Goal: Check status: Check status

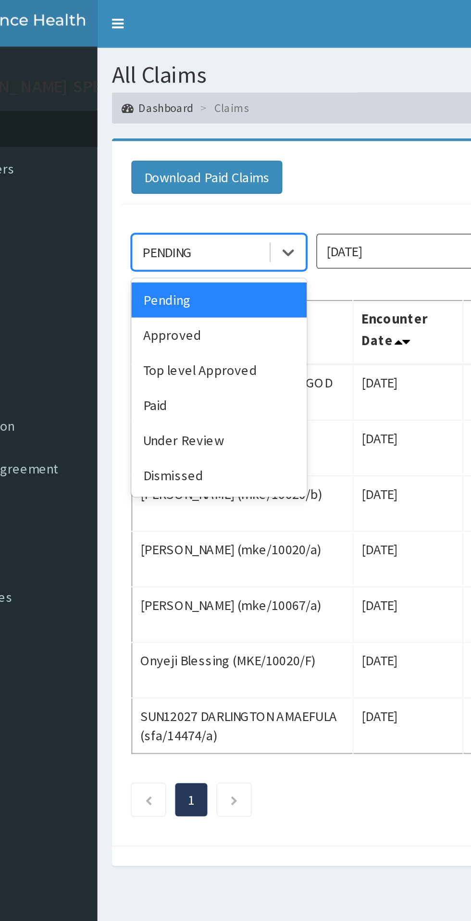
click at [168, 165] on div "Approved" at bounding box center [170, 165] width 87 height 17
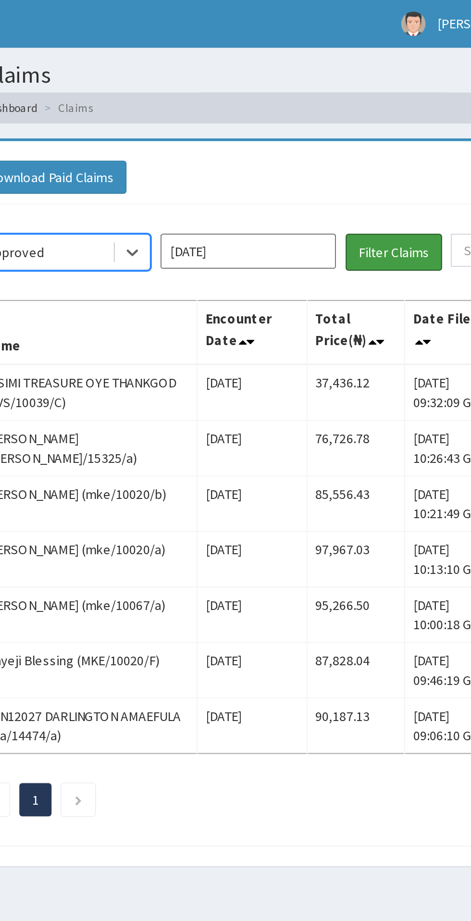
click at [335, 123] on button "Filter Claims" at bounding box center [334, 125] width 48 height 18
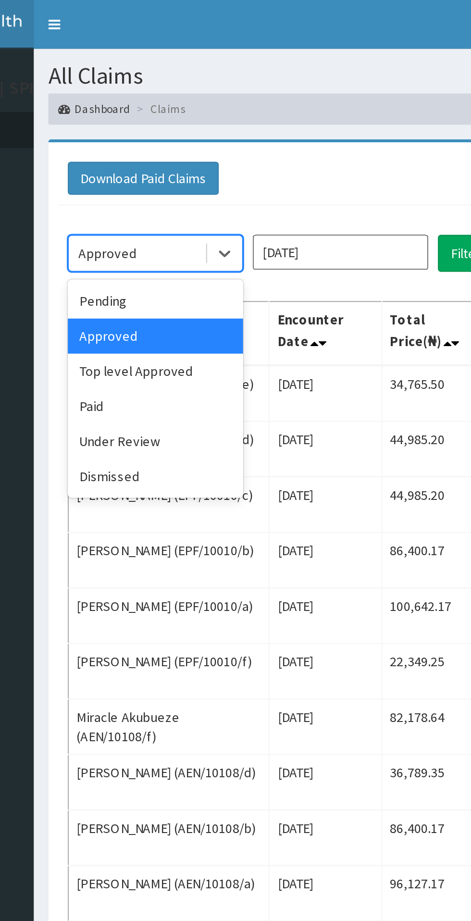
click at [190, 187] on div "Top level Approved" at bounding box center [170, 183] width 87 height 17
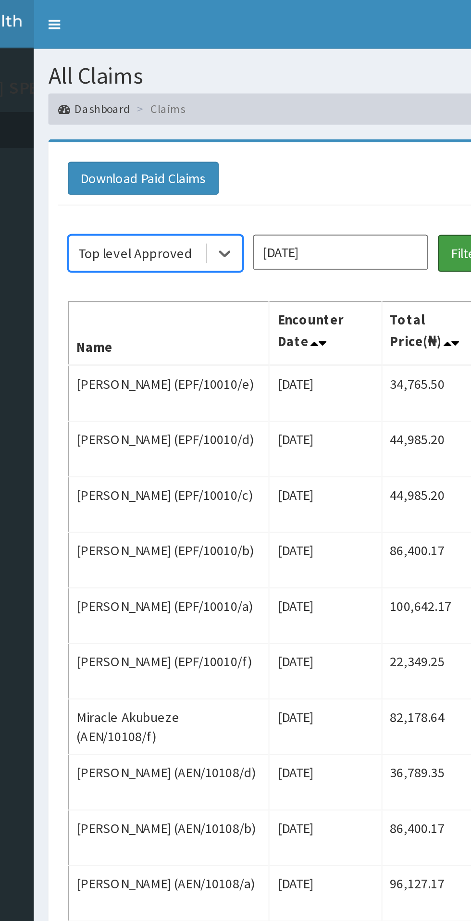
click at [319, 126] on button "Filter Claims" at bounding box center [334, 125] width 48 height 18
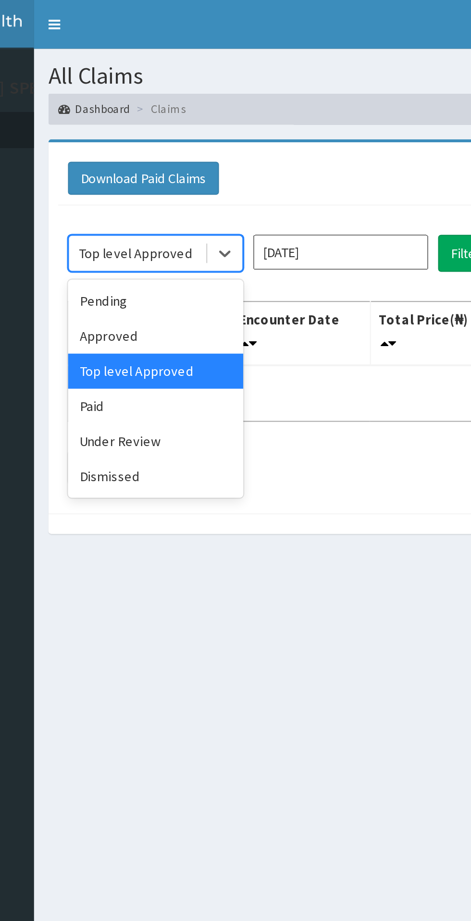
click at [184, 203] on div "Paid" at bounding box center [170, 200] width 87 height 17
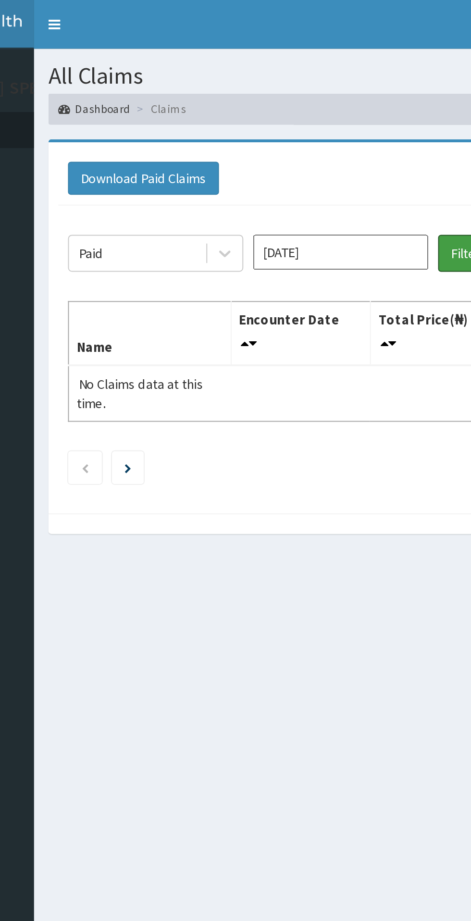
click at [319, 125] on button "Filter Claims" at bounding box center [334, 125] width 48 height 18
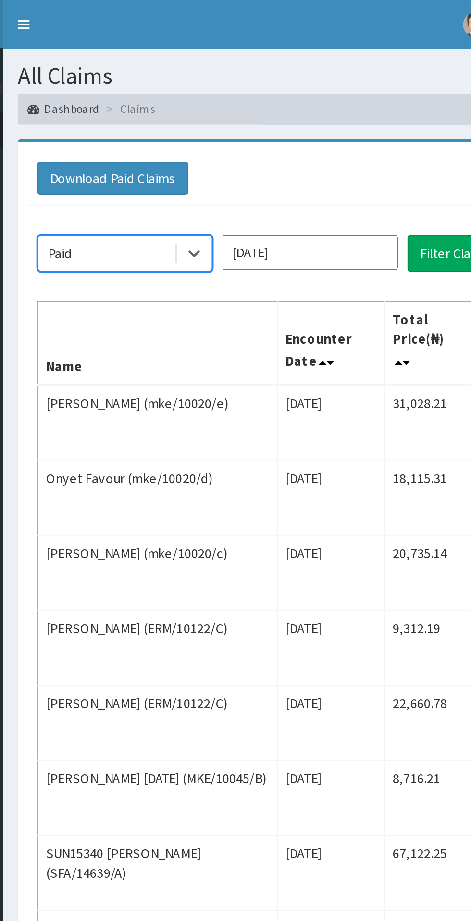
click at [294, 126] on input "Oct 2025" at bounding box center [262, 124] width 87 height 17
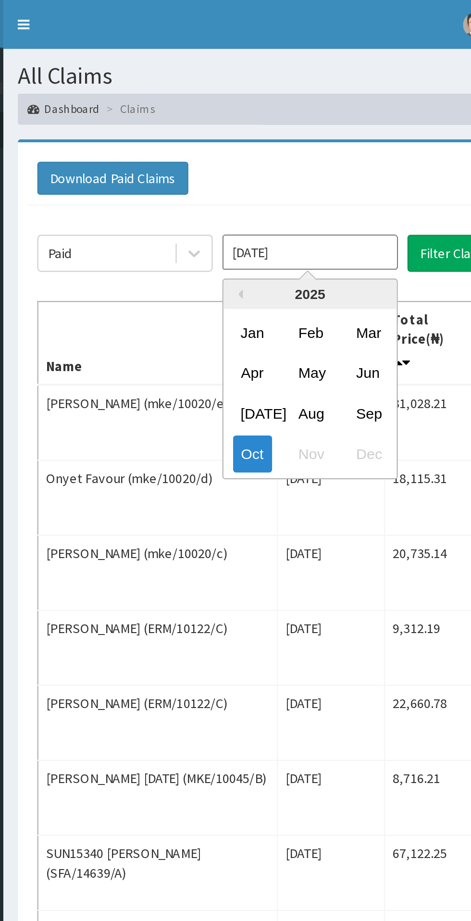
click at [298, 206] on div "Sep" at bounding box center [290, 204] width 19 height 18
type input "Sep 2025"
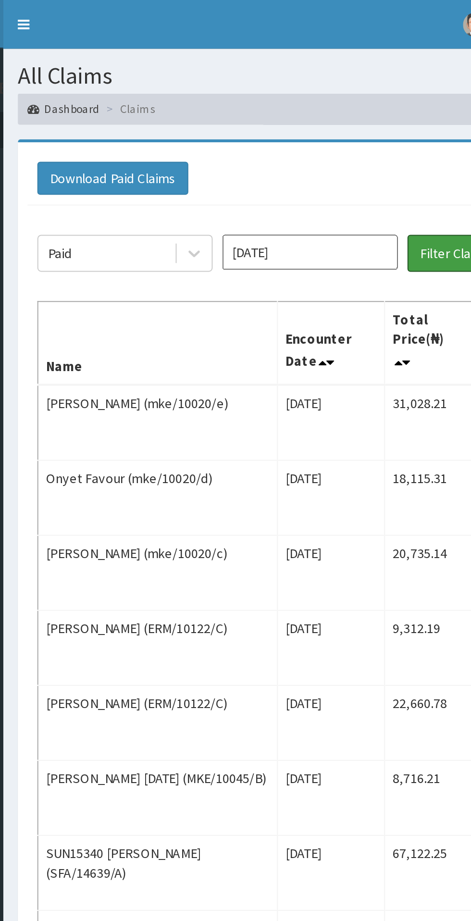
click at [331, 124] on button "Filter Claims" at bounding box center [334, 125] width 48 height 18
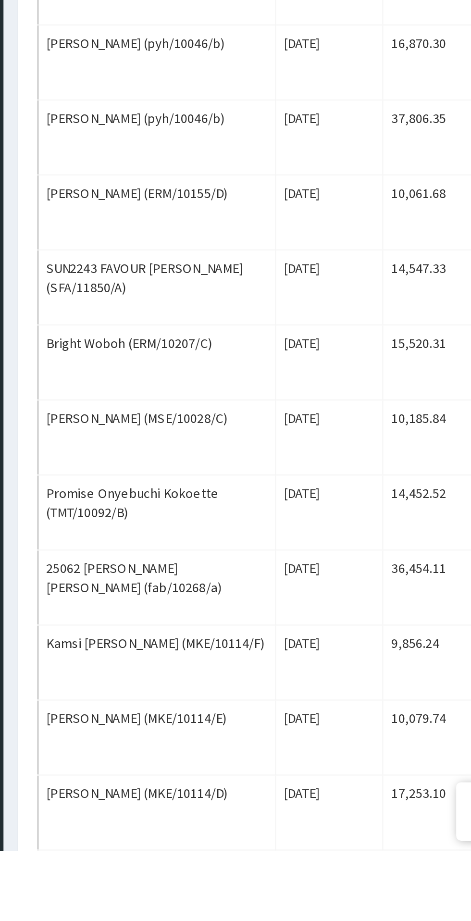
scroll to position [639, 0]
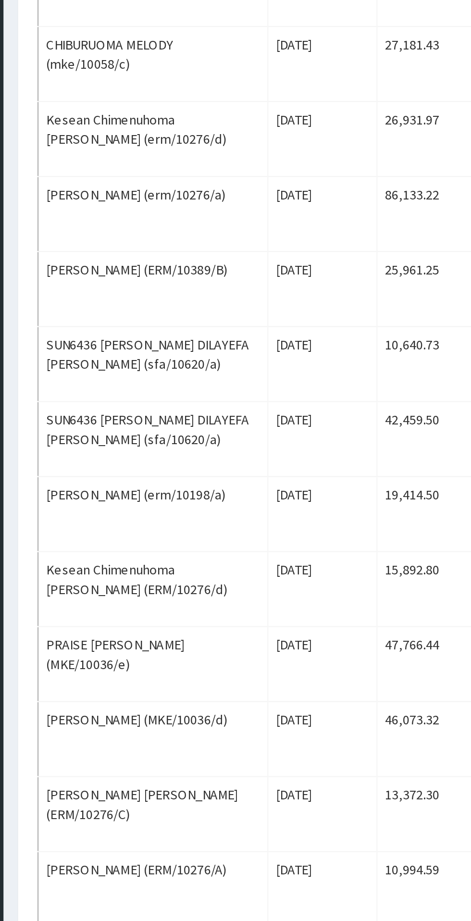
scroll to position [708, 0]
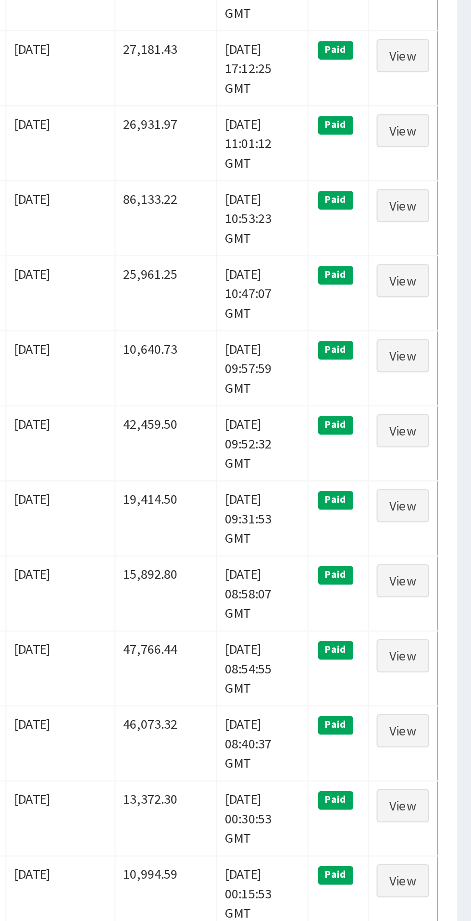
click at [445, 883] on link "View" at bounding box center [437, 891] width 26 height 16
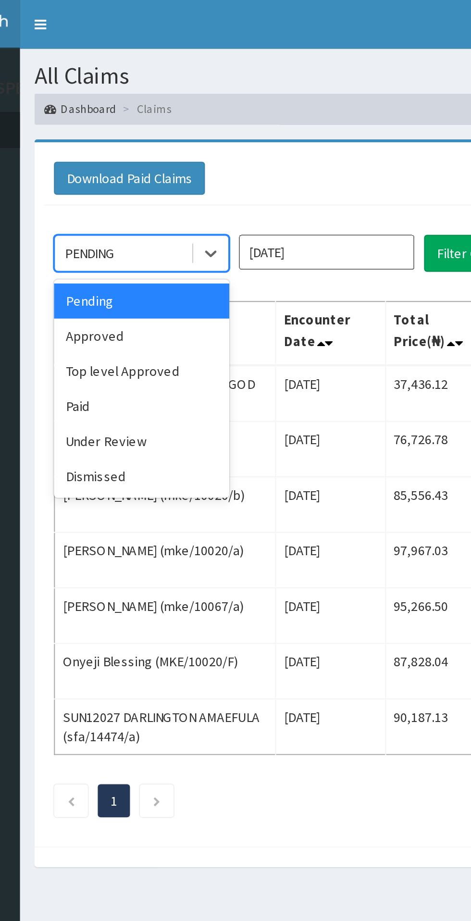
click at [178, 200] on div "Paid" at bounding box center [170, 200] width 87 height 17
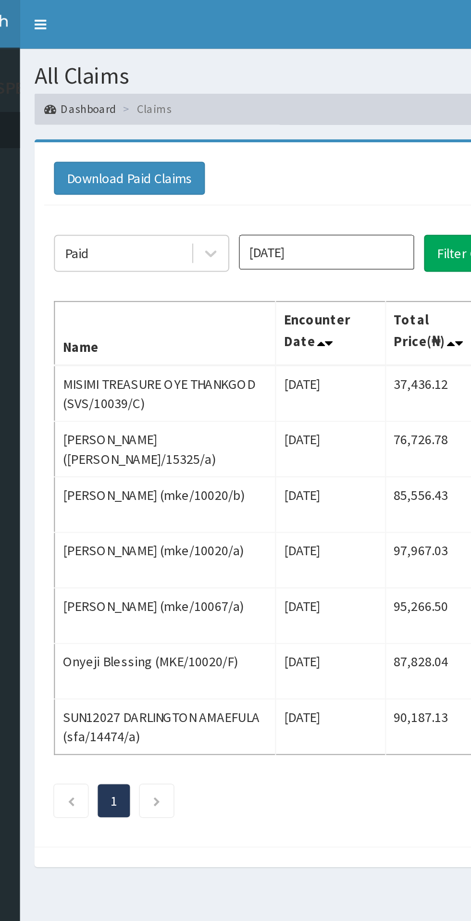
click at [295, 127] on input "Oct 2025" at bounding box center [262, 124] width 87 height 17
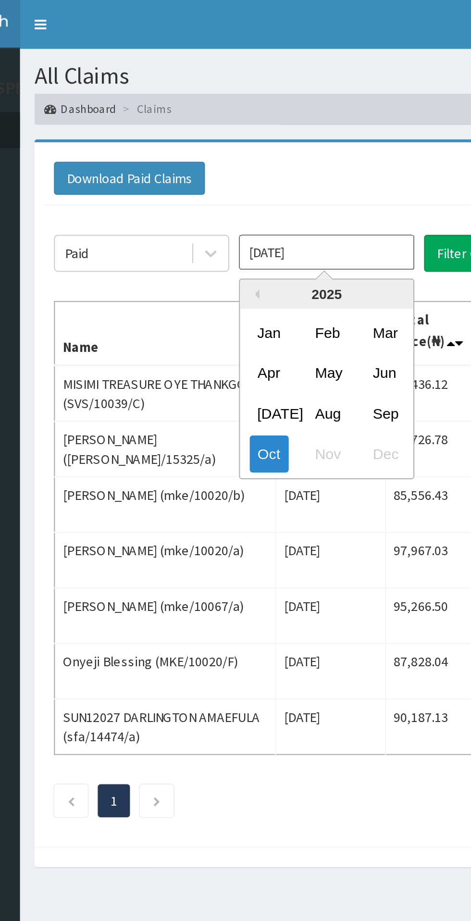
click at [296, 210] on div "Sep" at bounding box center [290, 204] width 19 height 18
type input "Sep 2025"
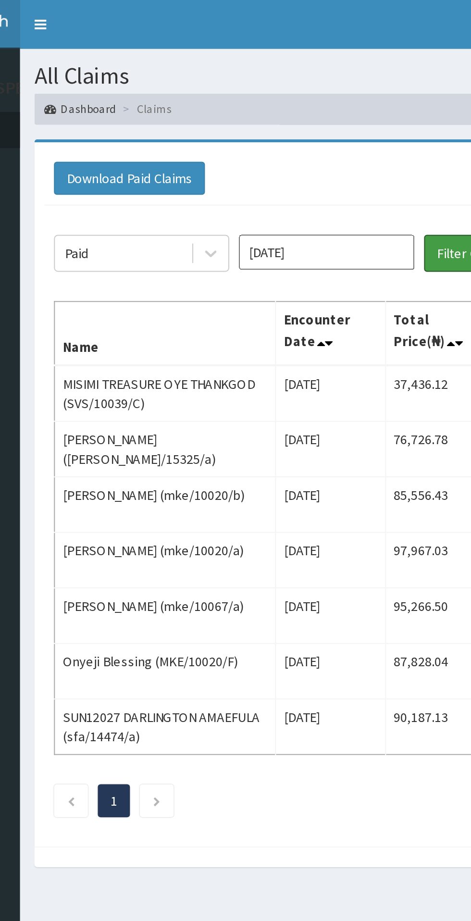
click at [327, 123] on button "Filter Claims" at bounding box center [334, 125] width 48 height 18
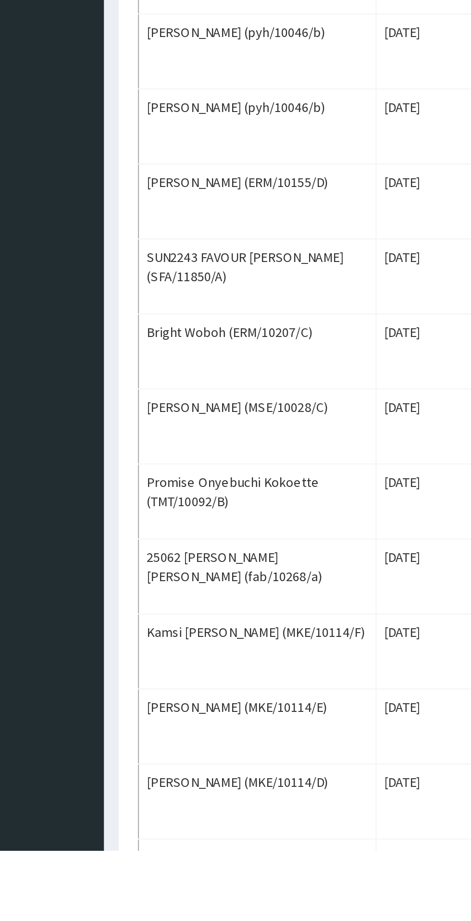
scroll to position [654, 0]
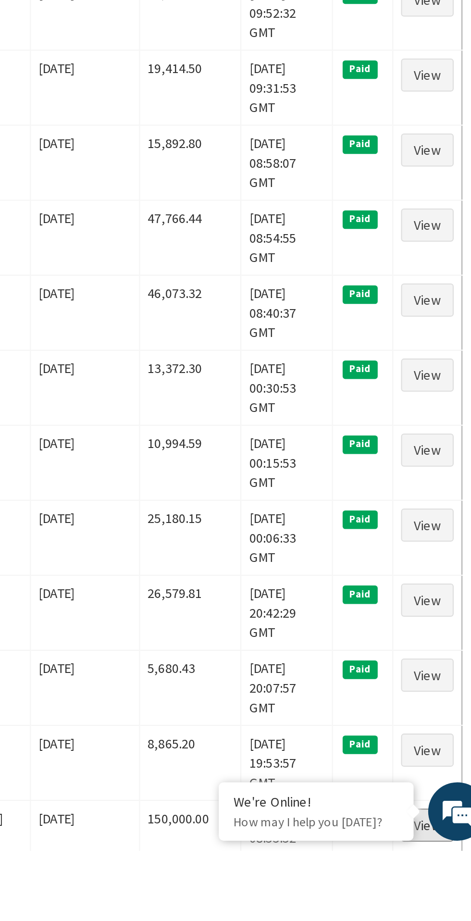
click at [446, 900] on link "View" at bounding box center [437, 908] width 26 height 16
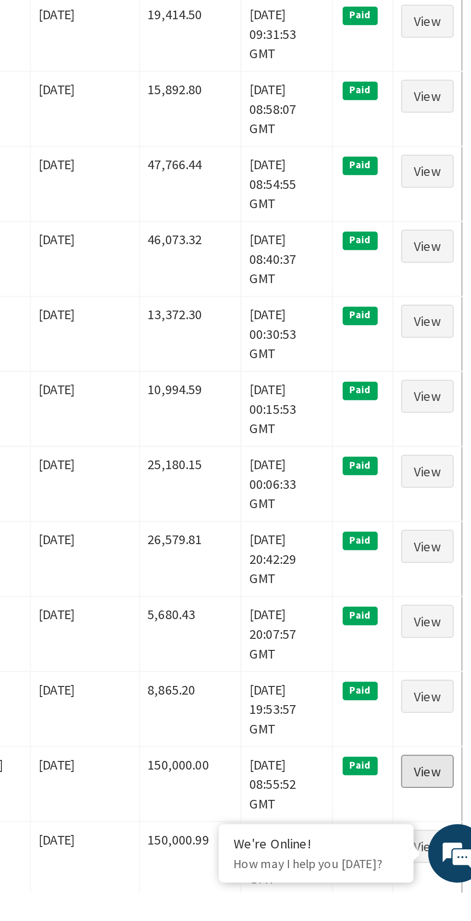
scroll to position [729, 0]
